Goal: Task Accomplishment & Management: Manage account settings

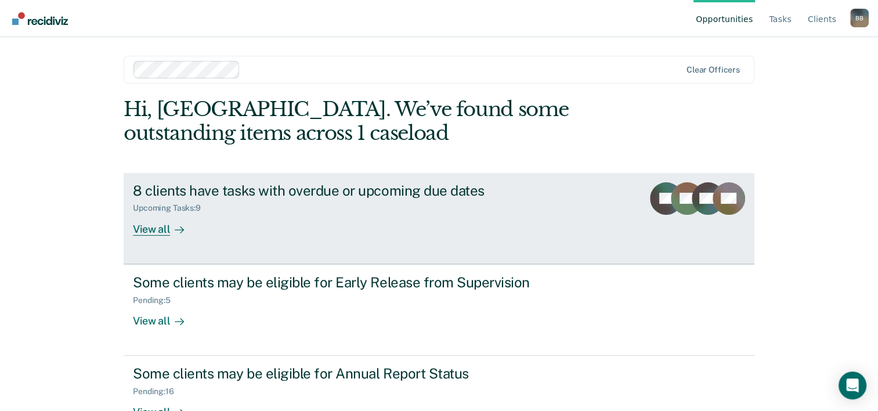
click at [433, 200] on div "Upcoming Tasks : 9" at bounding box center [337, 206] width 408 height 15
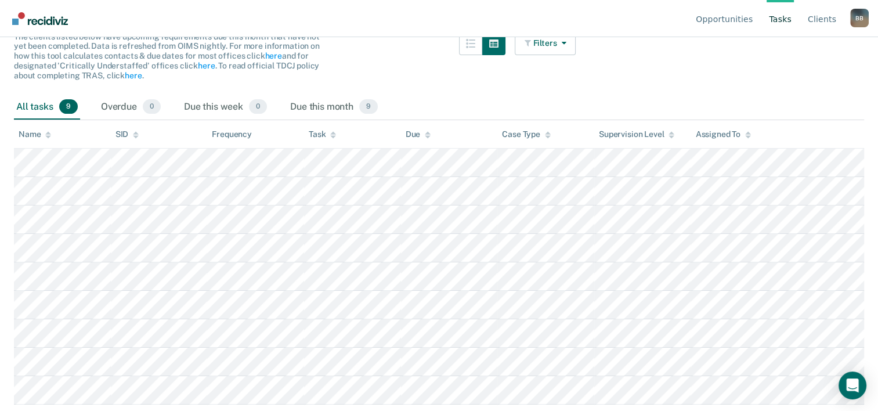
scroll to position [163, 0]
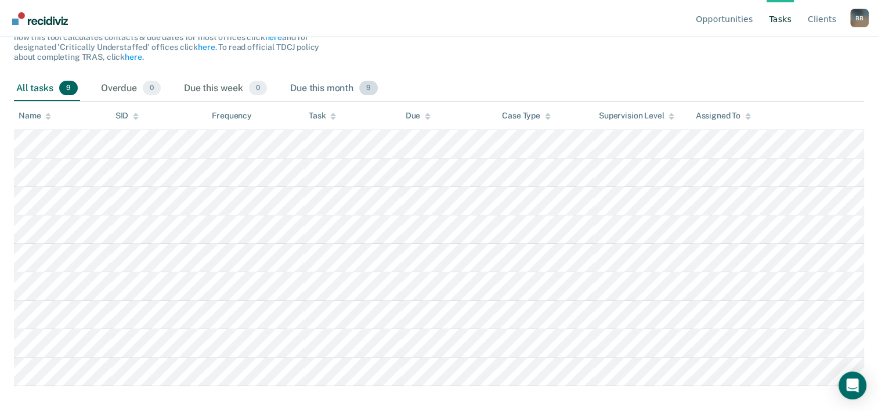
click at [337, 76] on div "Due this month 9" at bounding box center [334, 89] width 92 height 26
click at [59, 81] on span "9" at bounding box center [68, 88] width 19 height 15
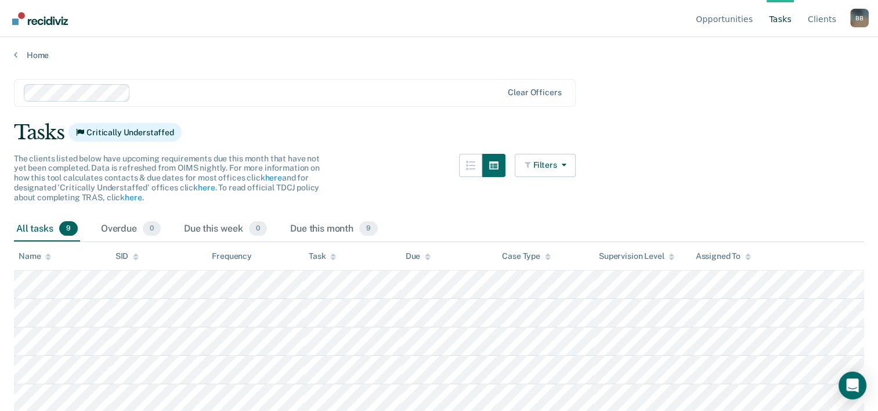
scroll to position [0, 0]
